Goal: Task Accomplishment & Management: Manage account settings

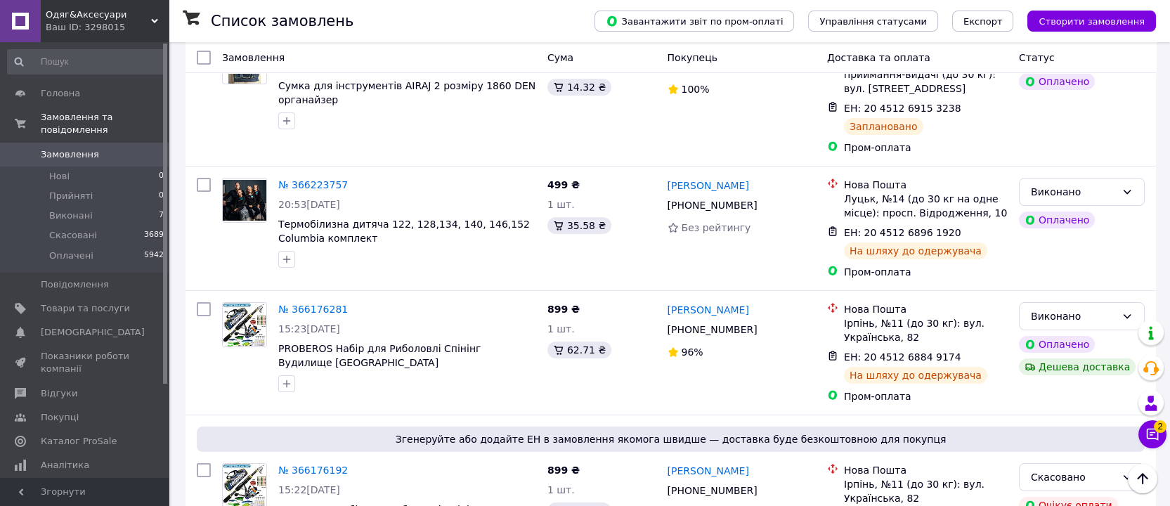
scroll to position [351, 0]
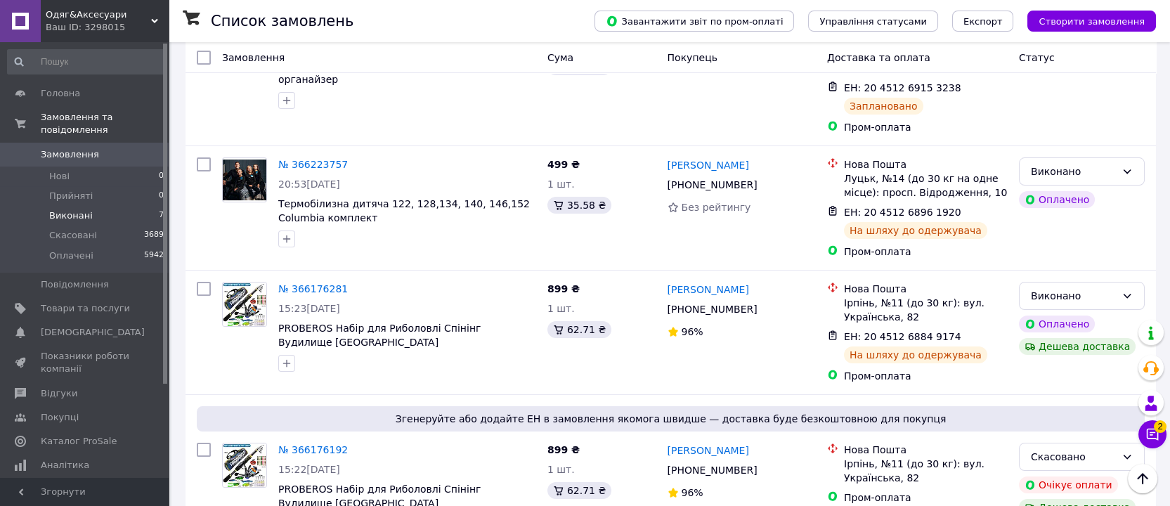
click at [62, 209] on span "Виконані" at bounding box center [71, 215] width 44 height 13
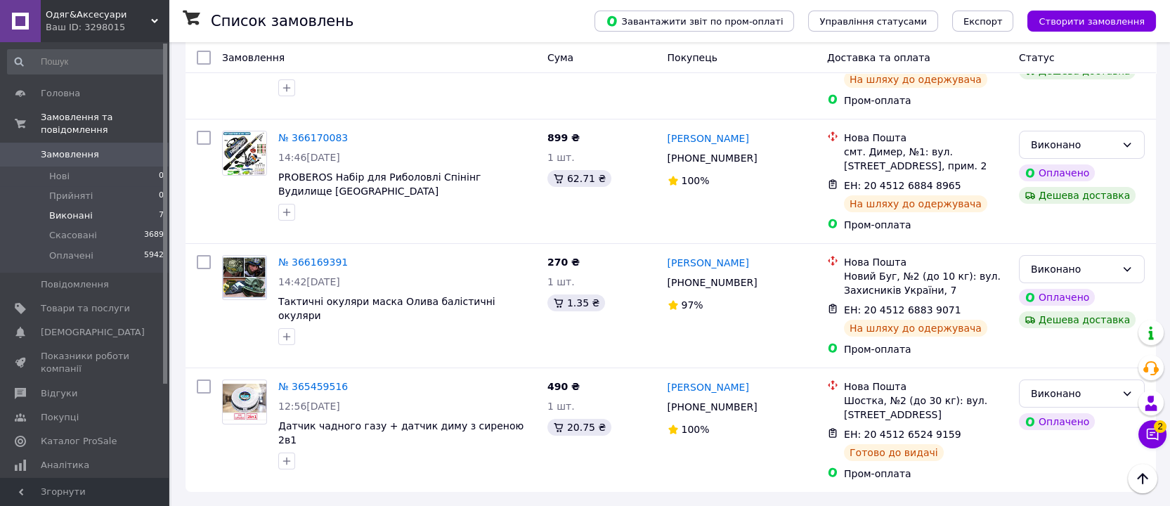
scroll to position [859, 0]
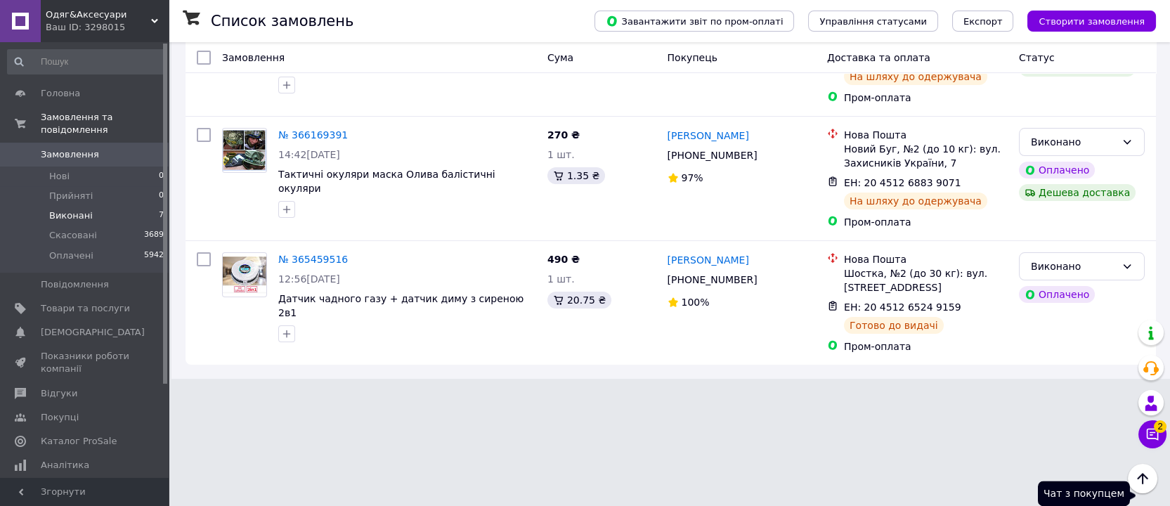
click at [1151, 427] on icon at bounding box center [1152, 434] width 14 height 14
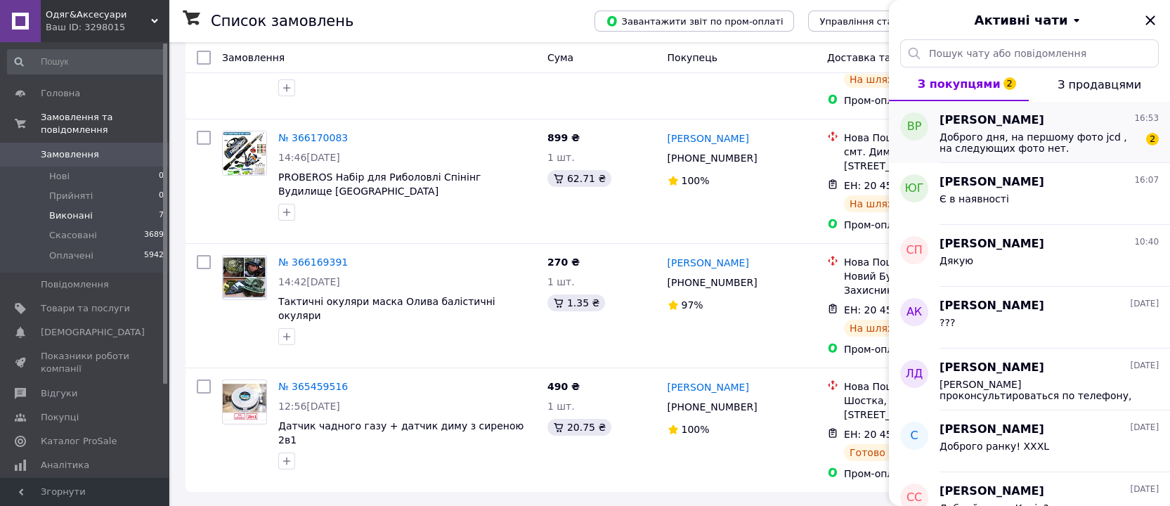
click at [1005, 150] on span "Доброго дня, на першому фото jcd , на следующих фото нет." at bounding box center [1039, 142] width 200 height 22
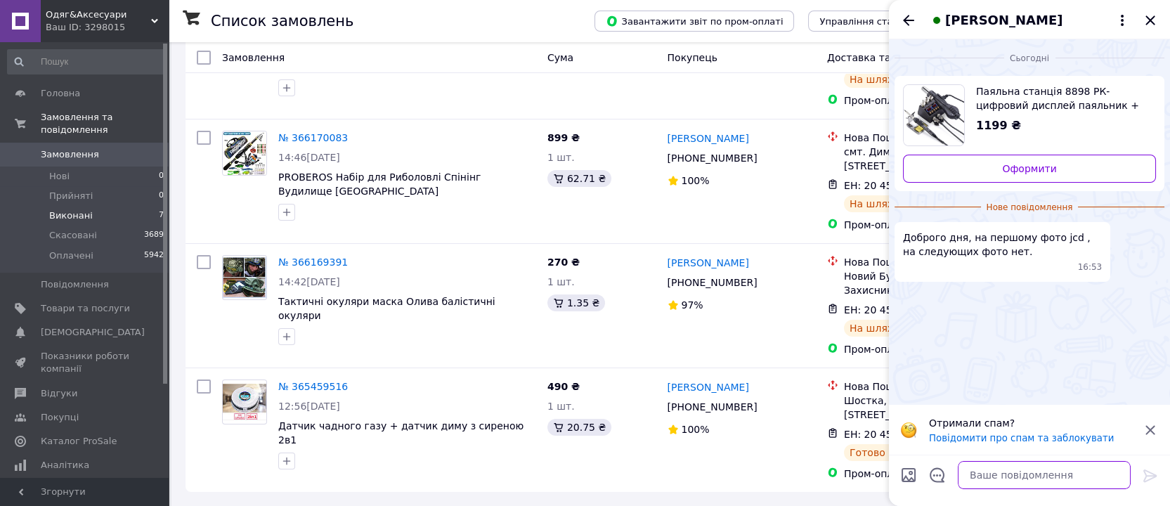
click at [1077, 469] on textarea at bounding box center [1044, 475] width 173 height 28
type textarea "нет"
click at [1149, 470] on icon at bounding box center [1149, 475] width 13 height 13
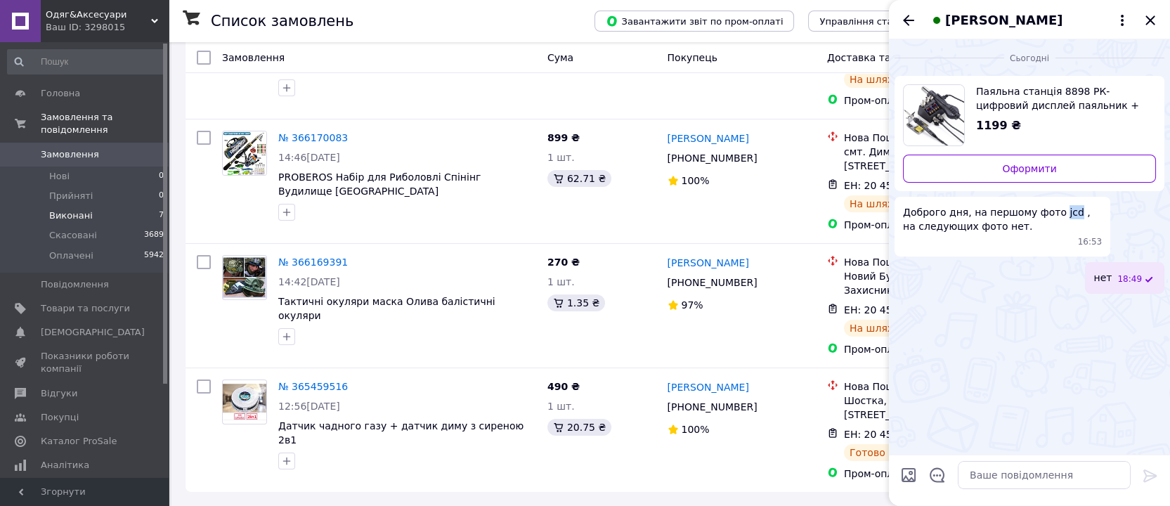
drag, startPoint x: 1107, startPoint y: 221, endPoint x: 1086, endPoint y: 221, distance: 20.4
click at [1086, 221] on div "Доброго дня, на першому фото jcd , на следующих фото нет. 16:53" at bounding box center [1003, 227] width 216 height 60
copy span "jcd"
click at [1147, 23] on icon "Закрити" at bounding box center [1150, 20] width 17 height 17
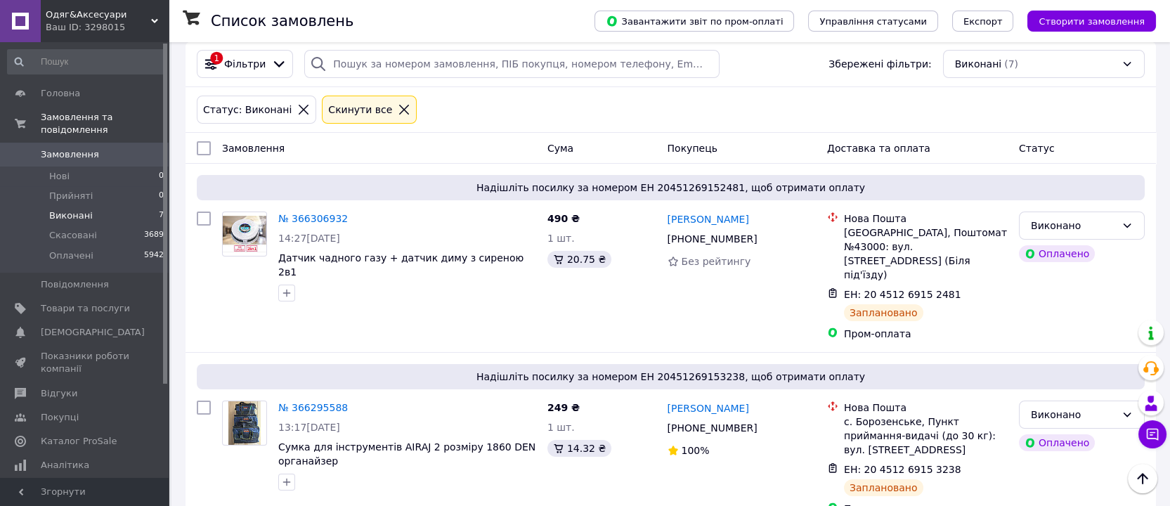
scroll to position [0, 0]
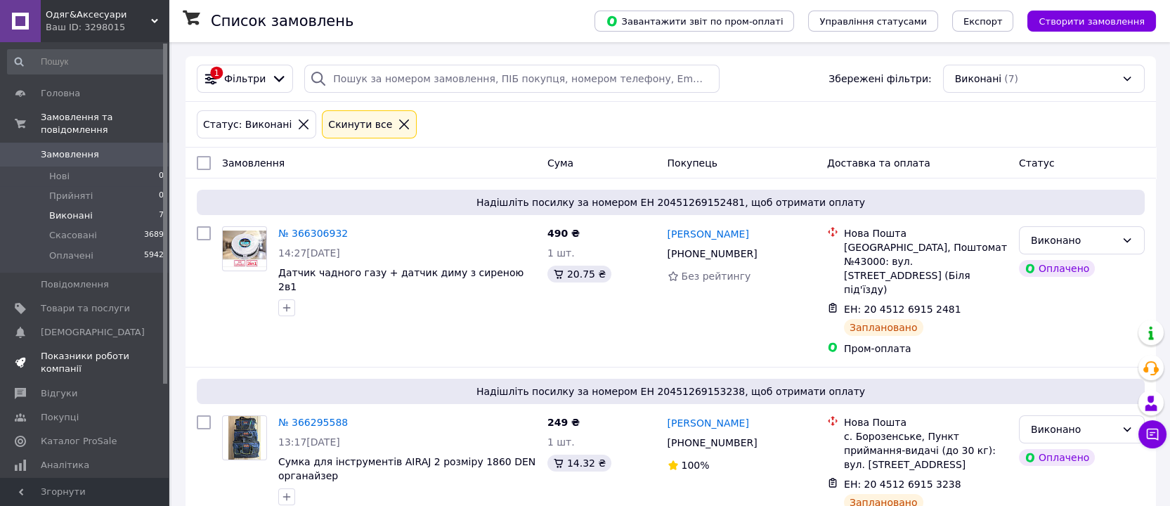
click at [36, 344] on link "Показники роботи компанії" at bounding box center [86, 362] width 172 height 37
